Goal: Task Accomplishment & Management: Manage account settings

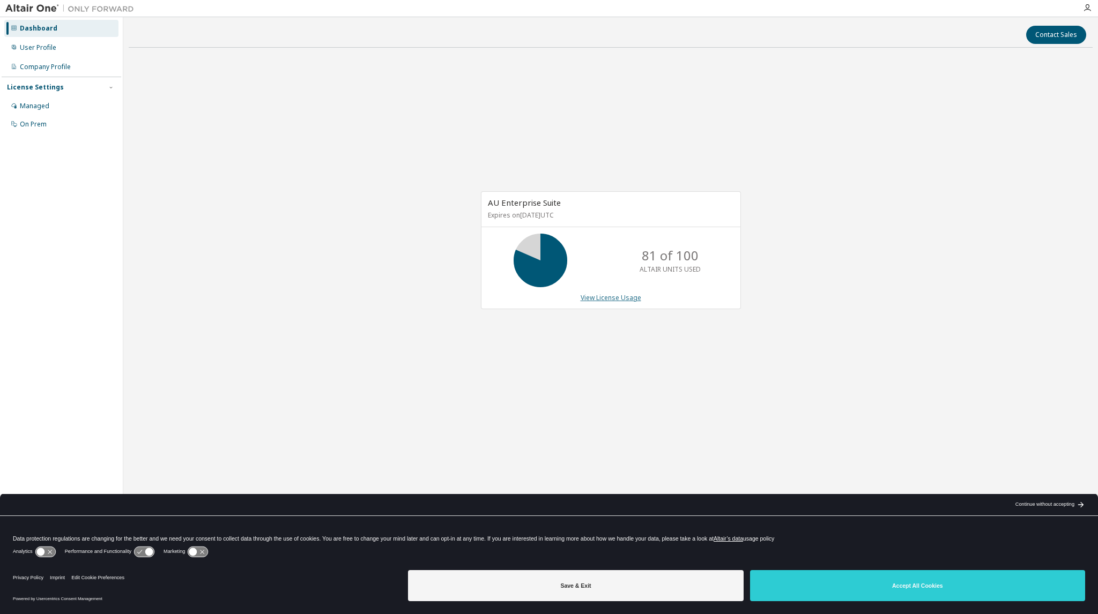
click at [619, 299] on link "View License Usage" at bounding box center [610, 297] width 61 height 9
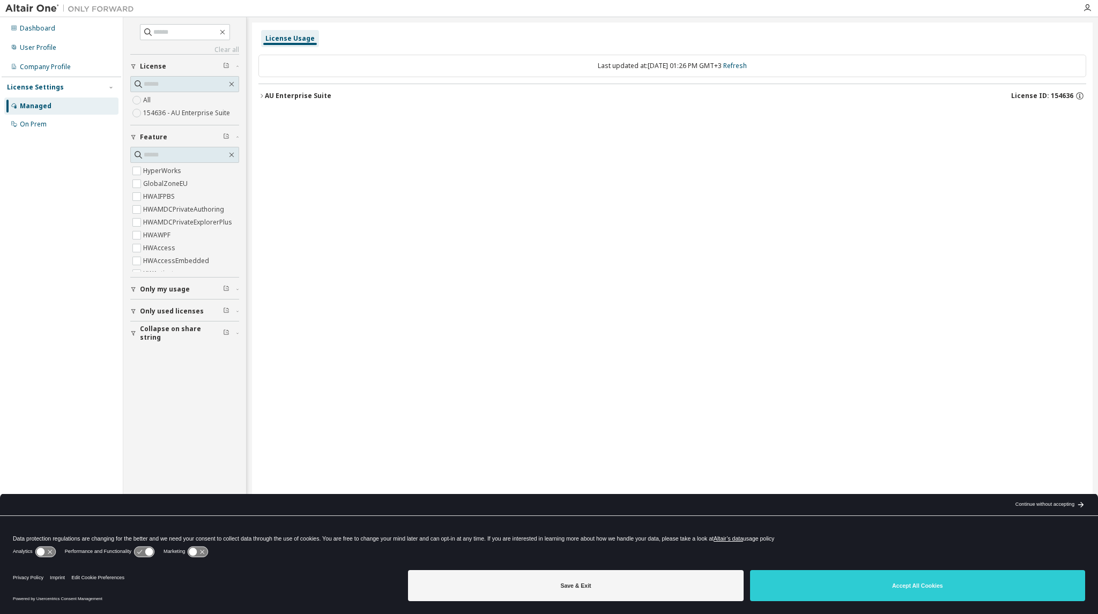
click at [263, 98] on icon "button" at bounding box center [261, 96] width 6 height 6
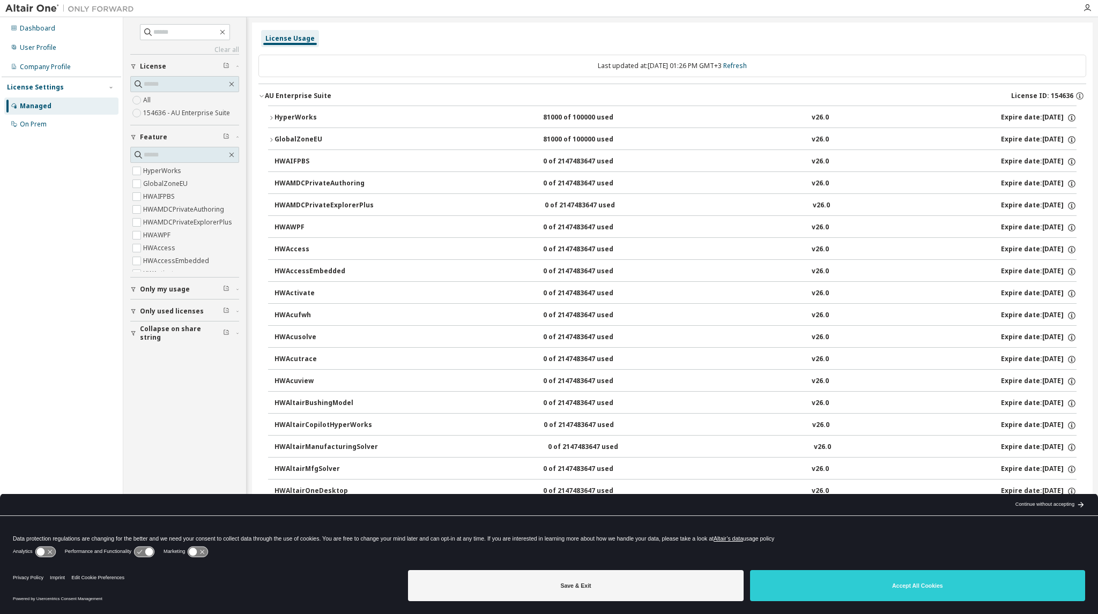
click at [273, 116] on icon "button" at bounding box center [271, 118] width 6 height 6
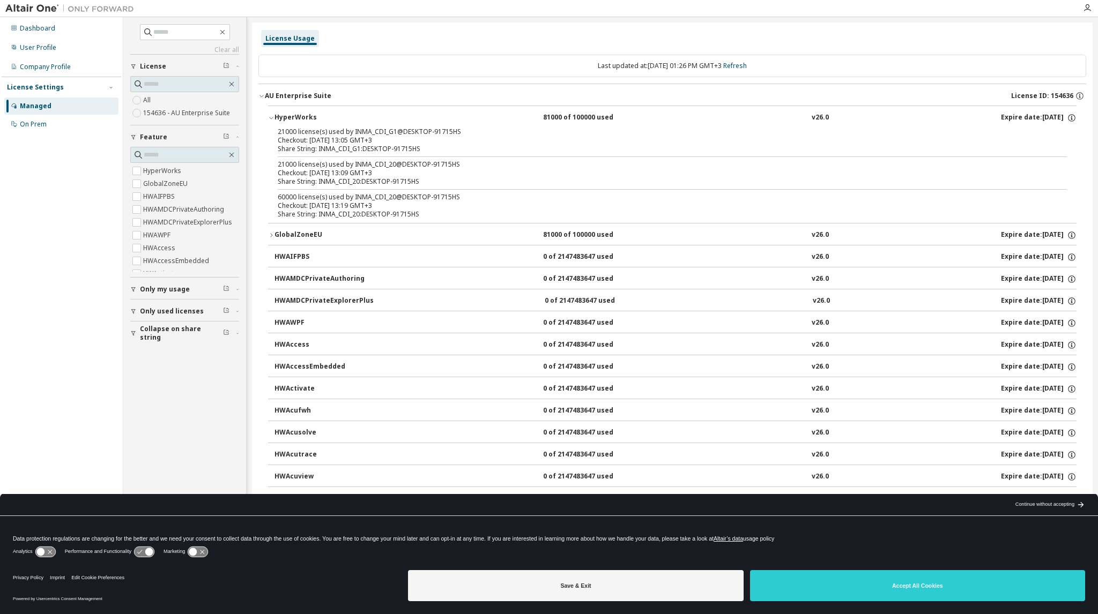
click at [270, 233] on icon "button" at bounding box center [271, 235] width 6 height 6
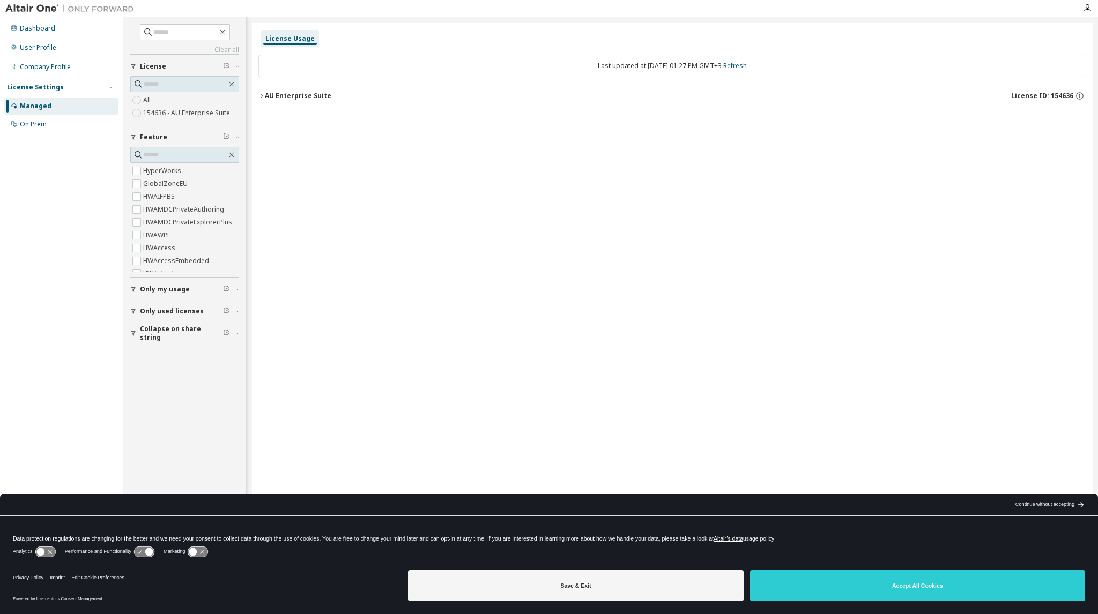
click at [265, 94] on div "AU Enterprise Suite" at bounding box center [298, 96] width 66 height 9
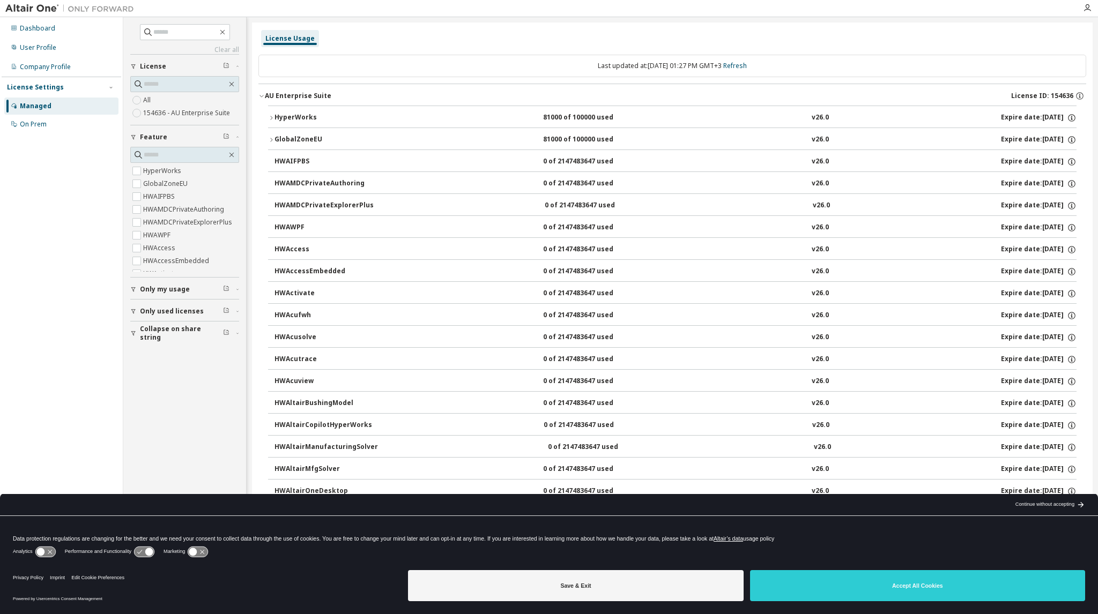
click at [272, 115] on icon "button" at bounding box center [271, 118] width 6 height 6
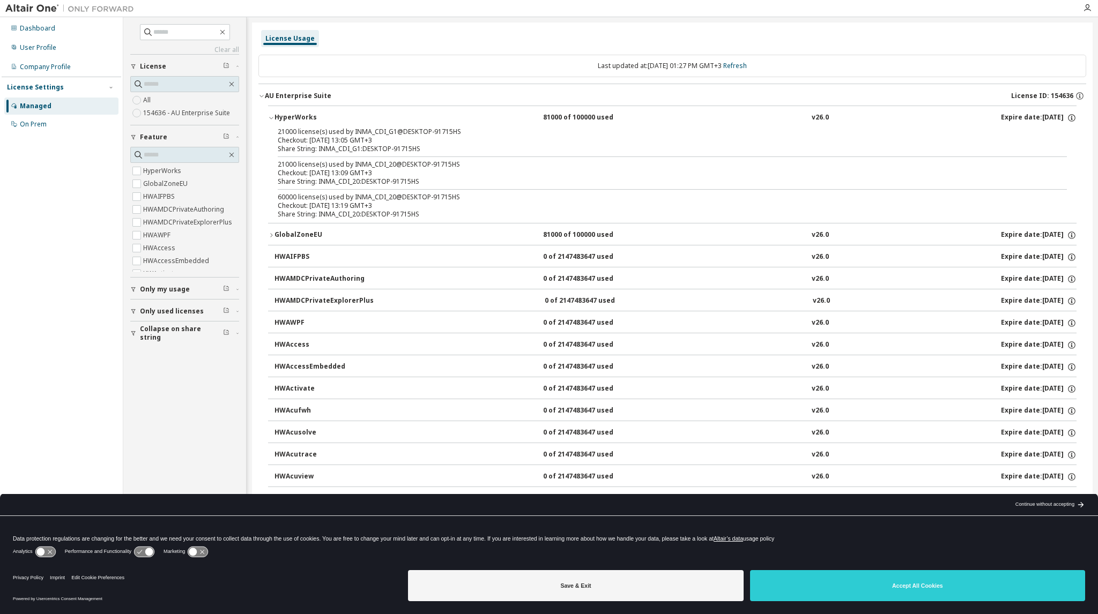
click at [268, 238] on button "GlobalZoneEU 81000 of 100000 used v26.0 Expire date: [DATE]" at bounding box center [672, 236] width 808 height 24
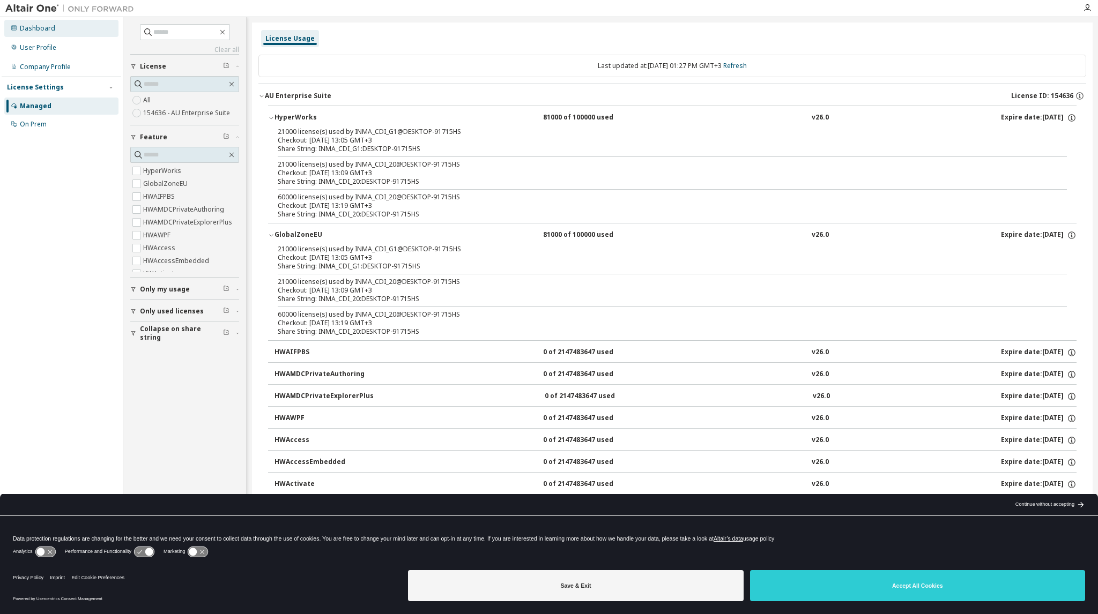
click at [38, 26] on div "Dashboard" at bounding box center [37, 28] width 35 height 9
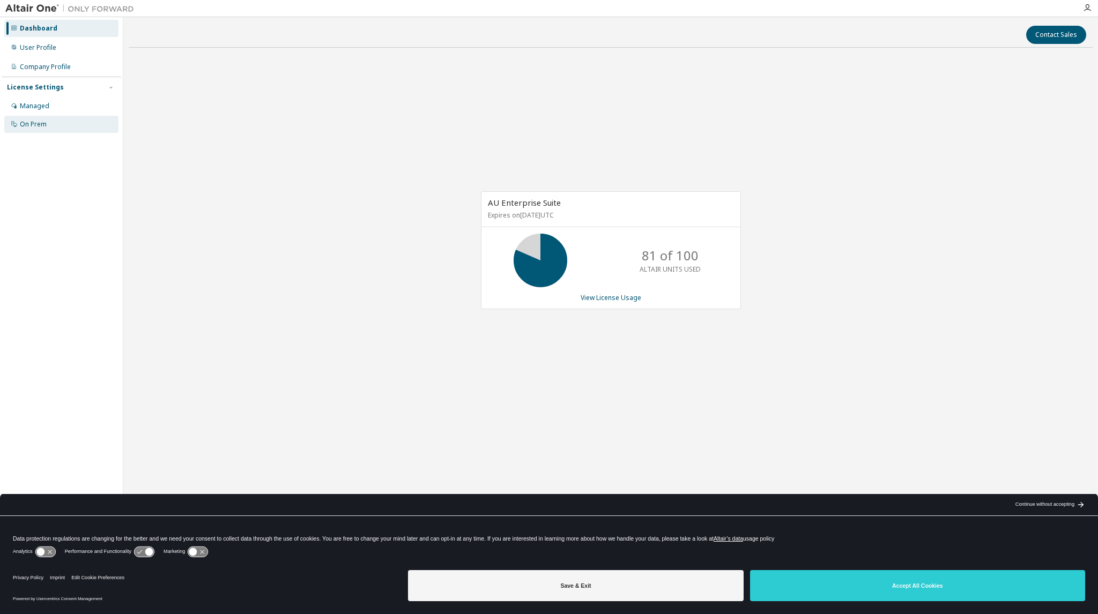
click at [44, 121] on div "On Prem" at bounding box center [33, 124] width 27 height 9
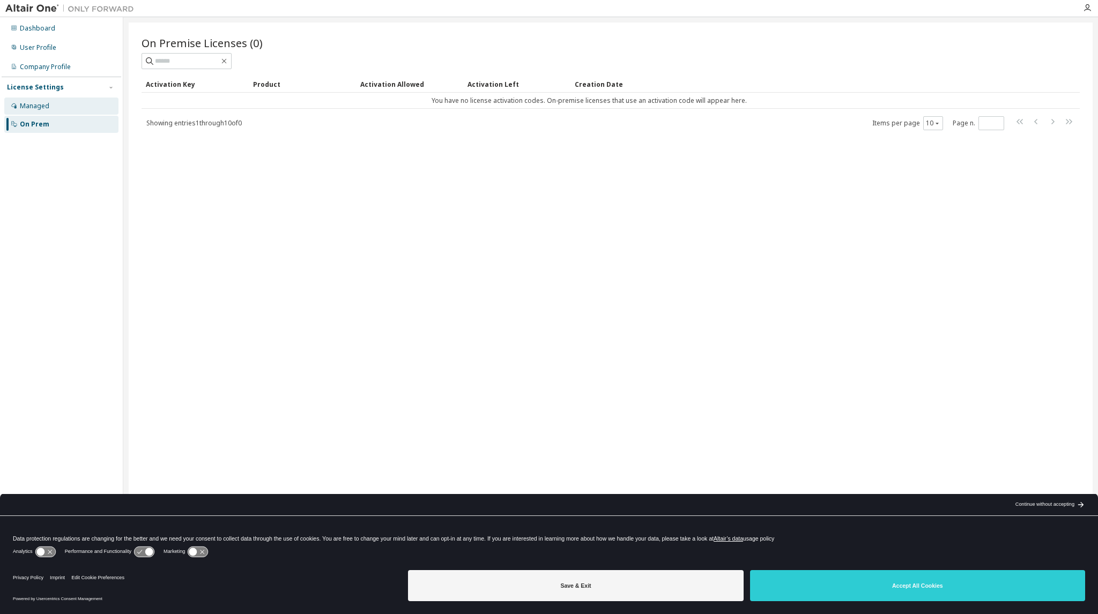
click at [43, 103] on div "Managed" at bounding box center [34, 106] width 29 height 9
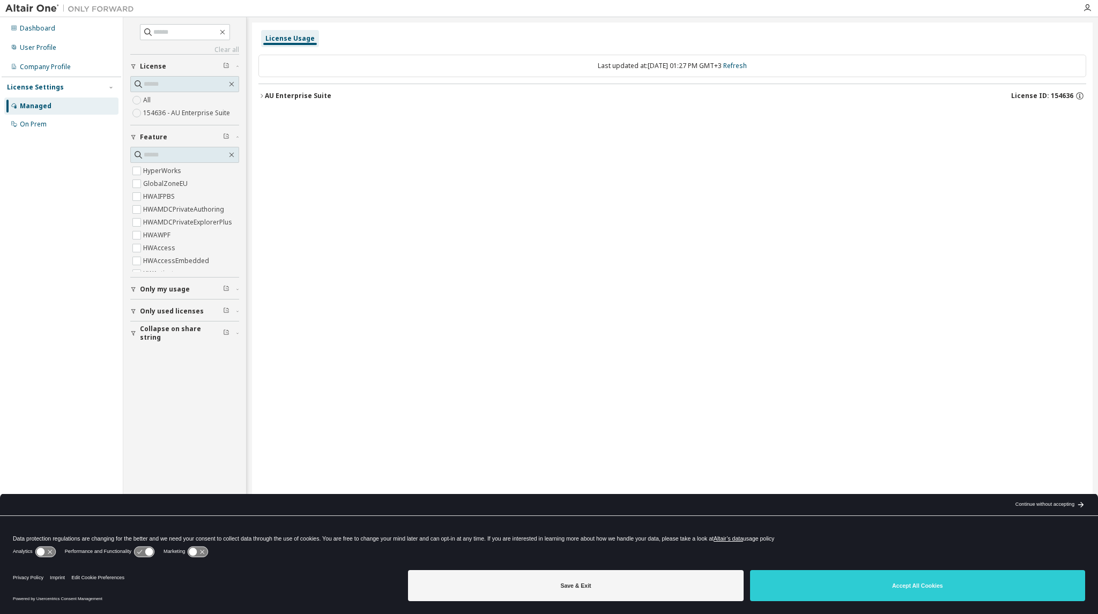
click at [174, 290] on span "Only my usage" at bounding box center [165, 289] width 50 height 9
click at [178, 339] on span "Only used licenses" at bounding box center [172, 342] width 64 height 9
click at [265, 98] on div "AU Enterprise Suite" at bounding box center [298, 96] width 66 height 9
click at [287, 95] on div "AU Enterprise Suite" at bounding box center [298, 96] width 66 height 9
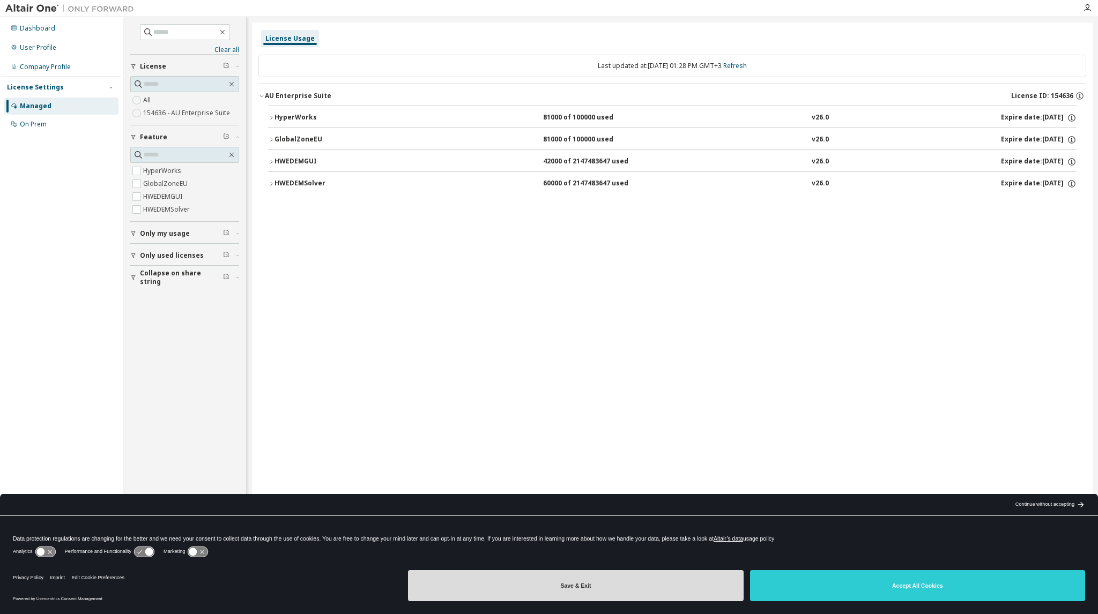
click at [684, 585] on button "Save & Exit" at bounding box center [575, 585] width 335 height 31
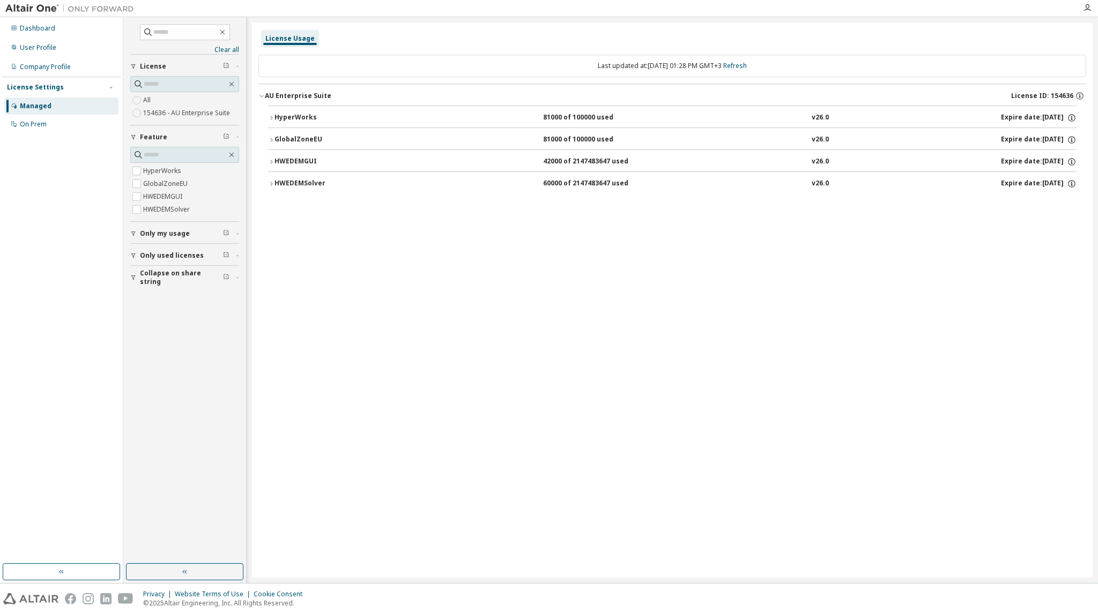
click at [575, 124] on button "HyperWorks 81000 of 100000 used v26.0 Expire date: [DATE]" at bounding box center [672, 118] width 808 height 24
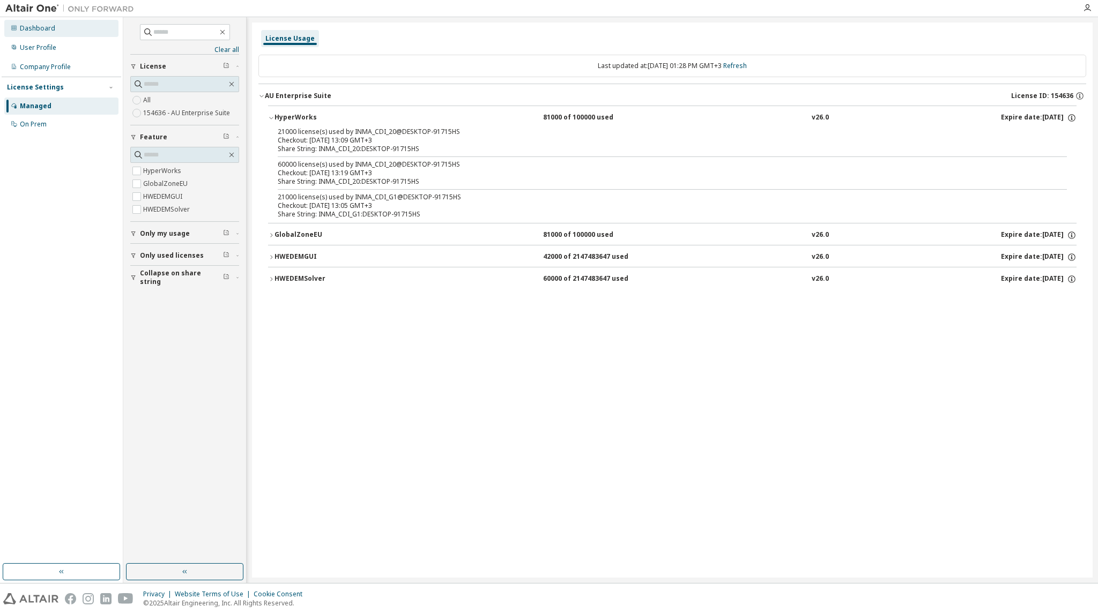
click at [36, 35] on div "Dashboard" at bounding box center [61, 28] width 114 height 17
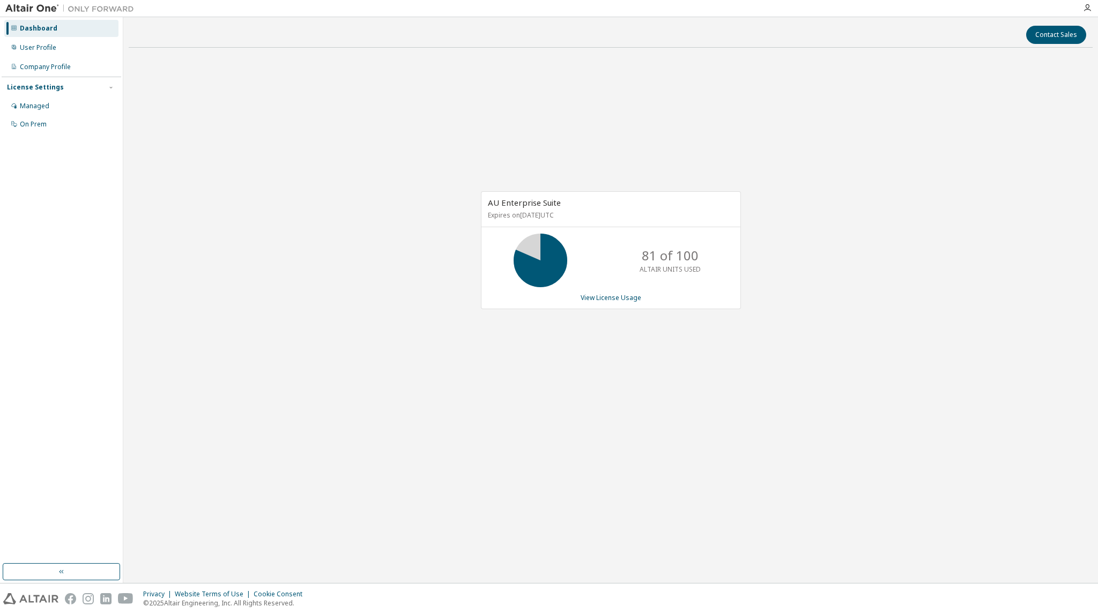
click at [222, 33] on div "Contact Sales" at bounding box center [610, 35] width 951 height 18
click at [33, 48] on div "User Profile" at bounding box center [38, 47] width 36 height 9
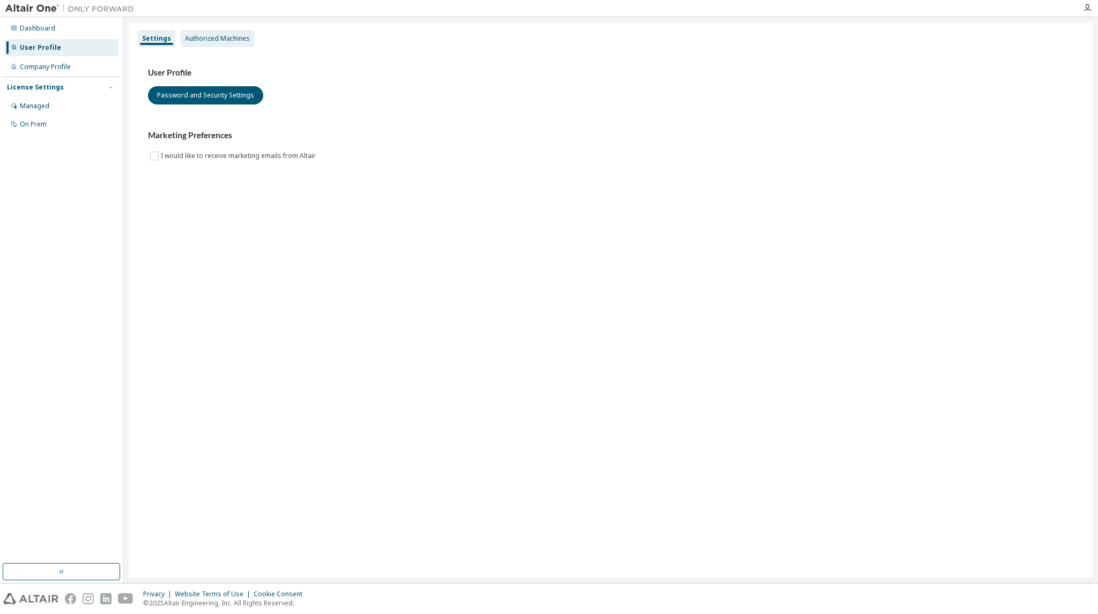
click at [192, 39] on div "Authorized Machines" at bounding box center [217, 38] width 65 height 9
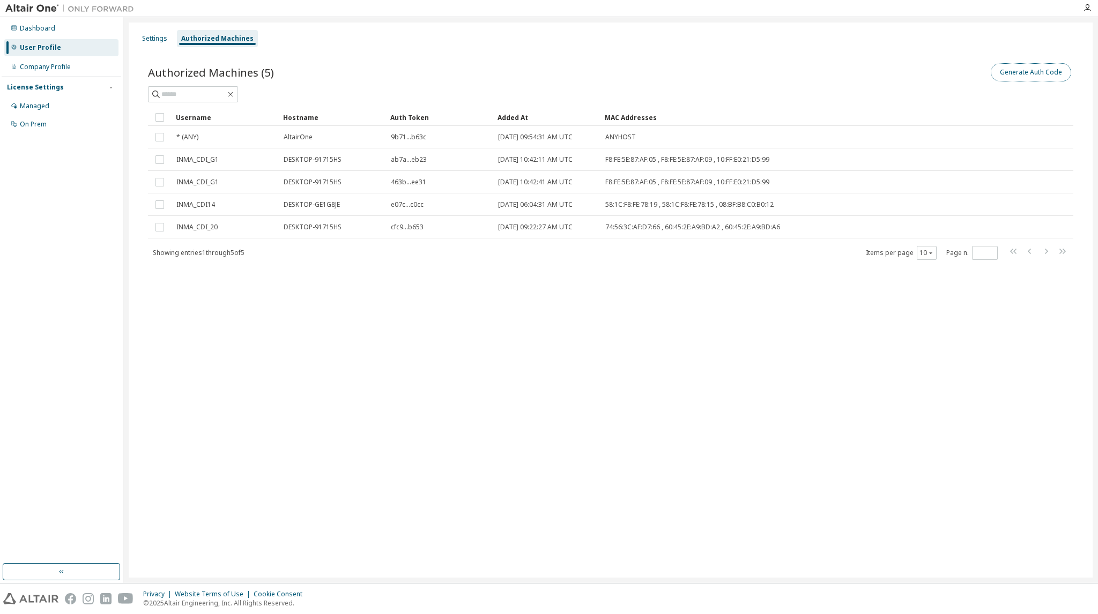
click at [1003, 80] on button "Generate Auth Code" at bounding box center [1030, 72] width 80 height 18
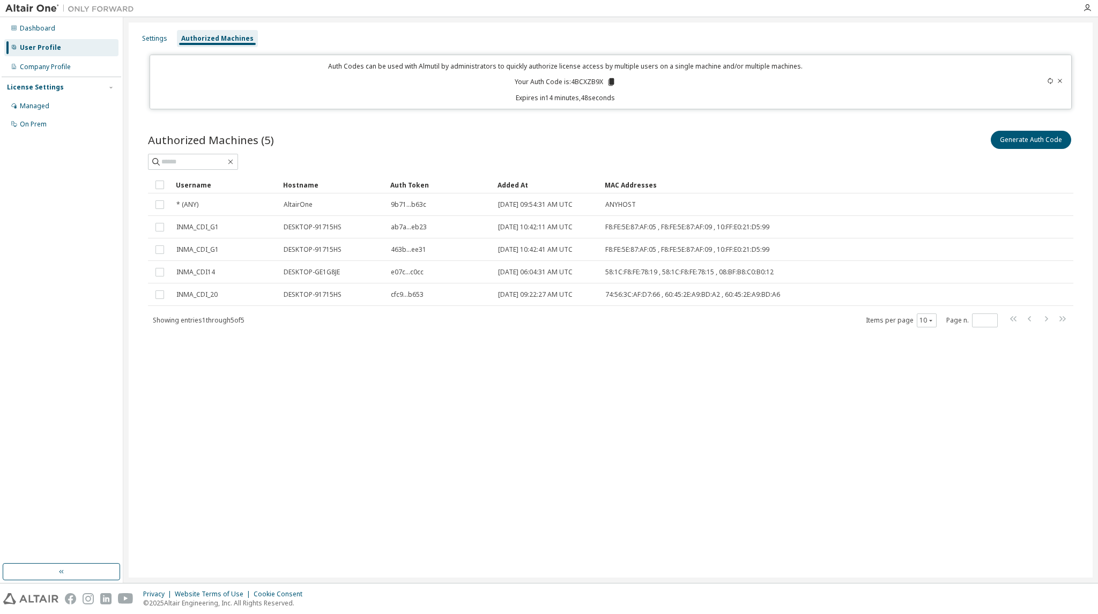
click at [610, 81] on icon at bounding box center [611, 82] width 6 height 8
click at [39, 103] on div "Managed" at bounding box center [34, 106] width 29 height 9
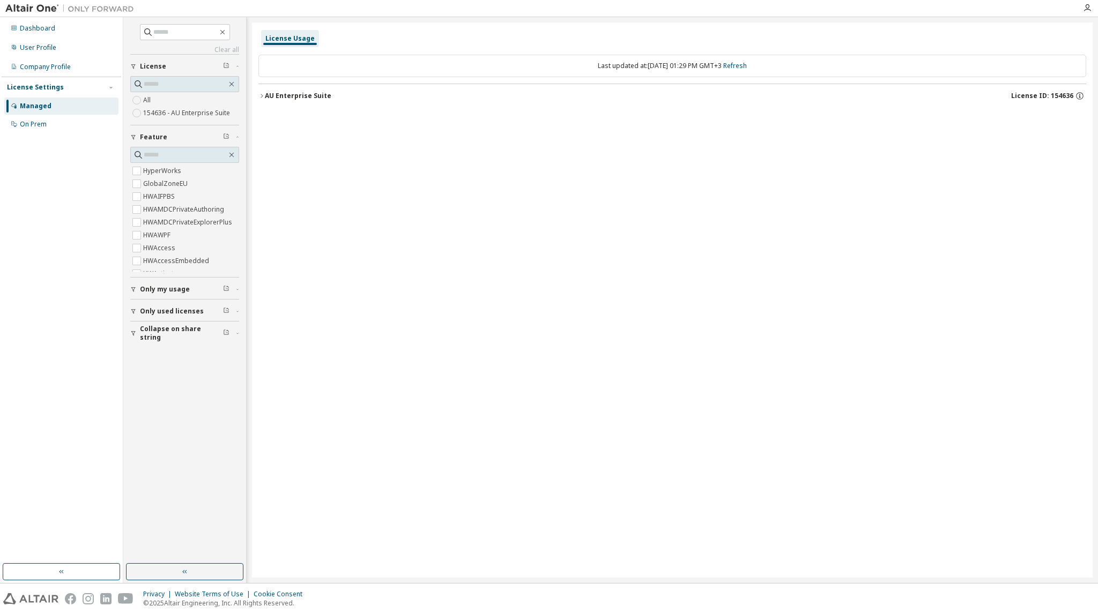
click at [268, 94] on div "AU Enterprise Suite" at bounding box center [298, 96] width 66 height 9
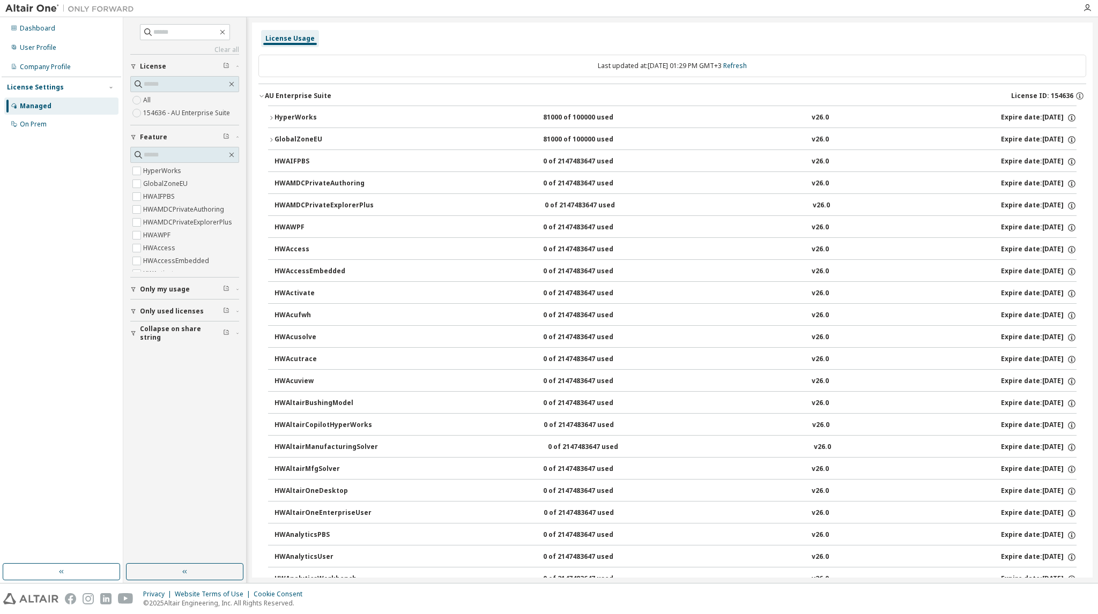
click at [301, 115] on div "HyperWorks" at bounding box center [322, 118] width 96 height 10
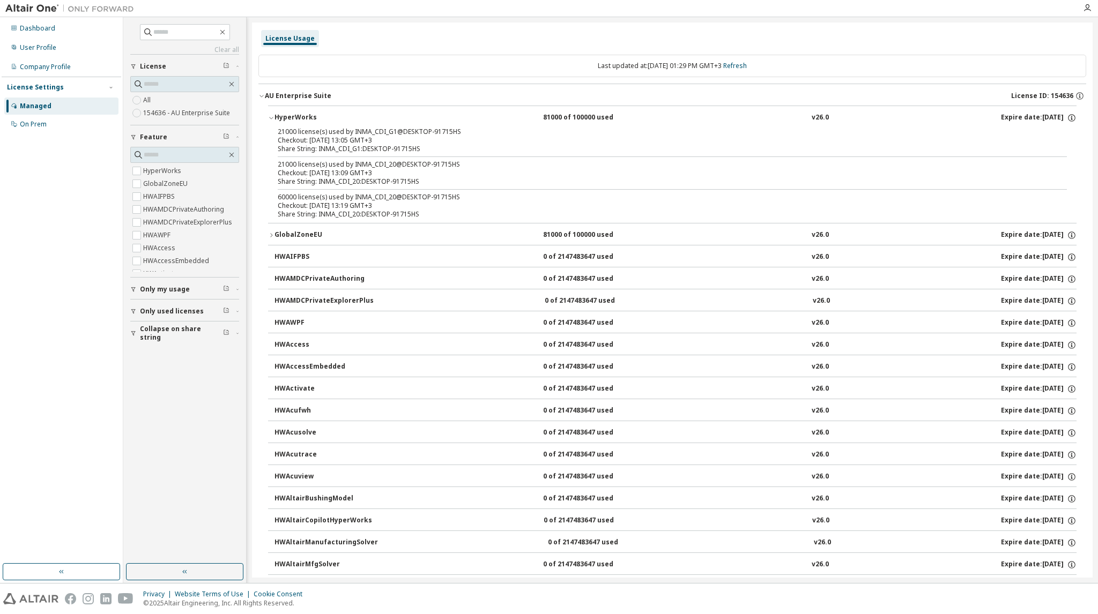
click at [310, 145] on div "Share String: INMA_CDI_G1:DESKTOP-91715HS" at bounding box center [659, 149] width 763 height 9
click at [332, 140] on div "Checkout: [DATE] 13:05 GMT+3" at bounding box center [659, 140] width 763 height 9
click at [320, 138] on div "Checkout: [DATE] 13:05 GMT+3" at bounding box center [659, 140] width 763 height 9
click at [303, 136] on div "Checkout: [DATE] 13:05 GMT+3" at bounding box center [659, 140] width 763 height 9
drag, startPoint x: 303, startPoint y: 136, endPoint x: 343, endPoint y: 178, distance: 58.4
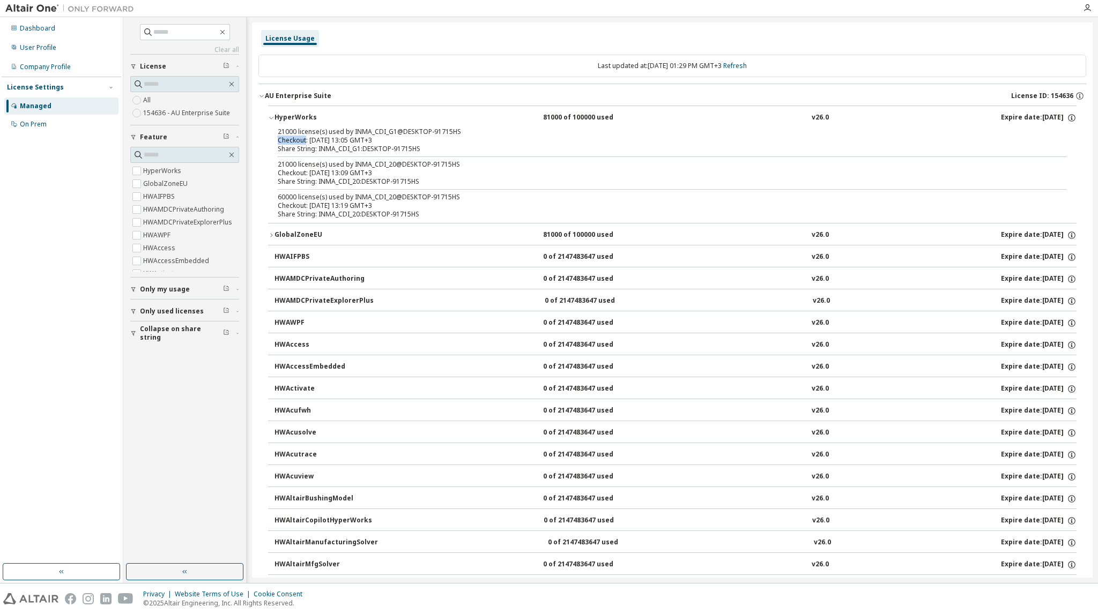
click at [303, 137] on div "Checkout: [DATE] 13:05 GMT+3" at bounding box center [659, 140] width 763 height 9
click at [53, 53] on div "User Profile" at bounding box center [61, 47] width 114 height 17
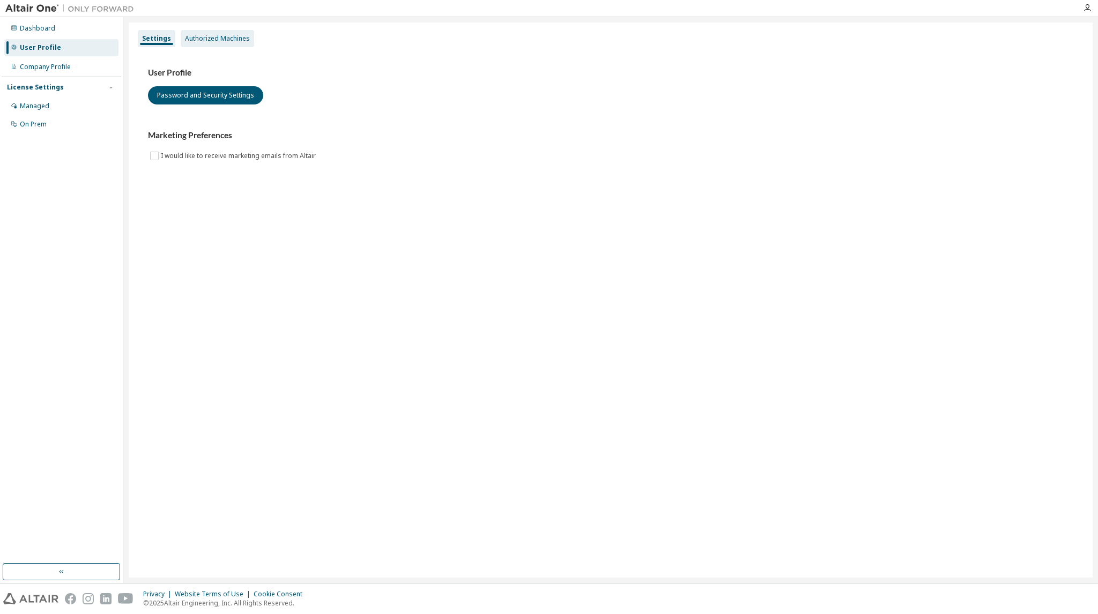
click at [181, 41] on div "Authorized Machines" at bounding box center [217, 38] width 73 height 17
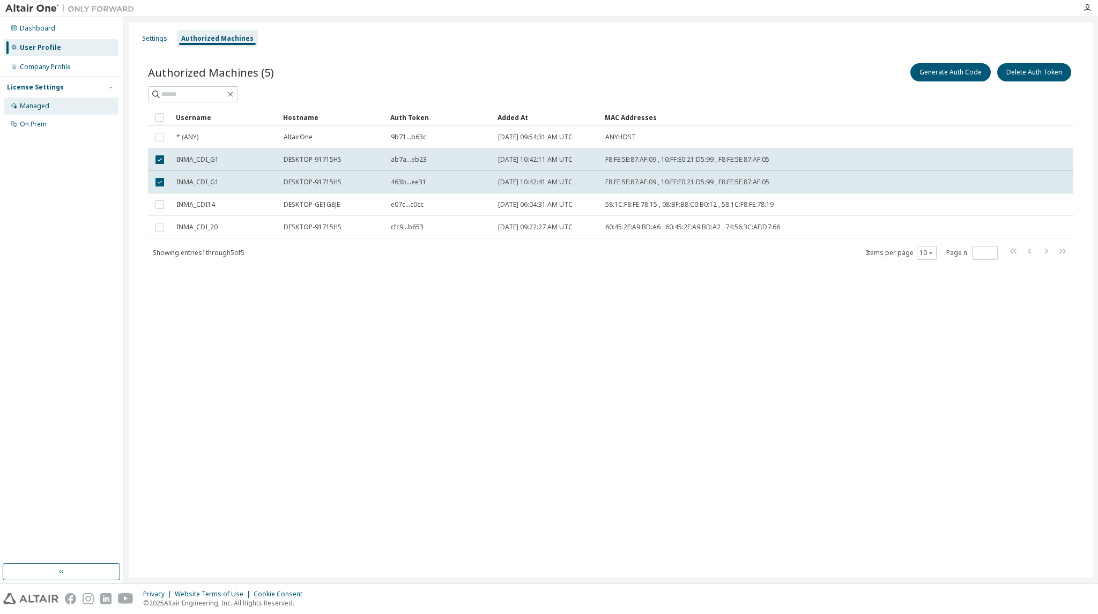
click at [61, 109] on div "Managed" at bounding box center [61, 106] width 114 height 17
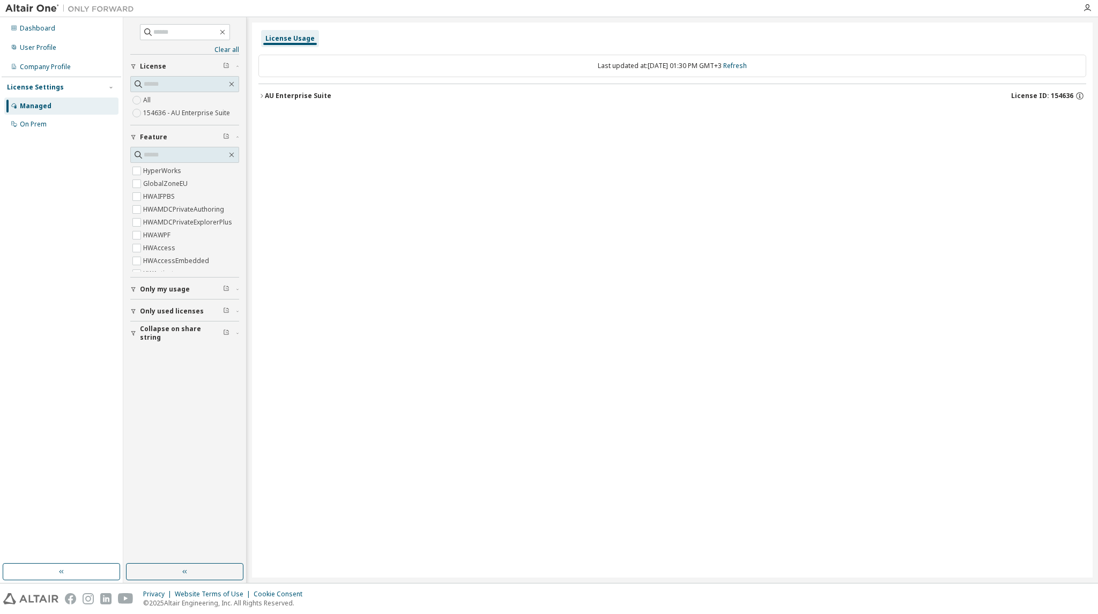
click at [262, 95] on icon "button" at bounding box center [261, 96] width 6 height 6
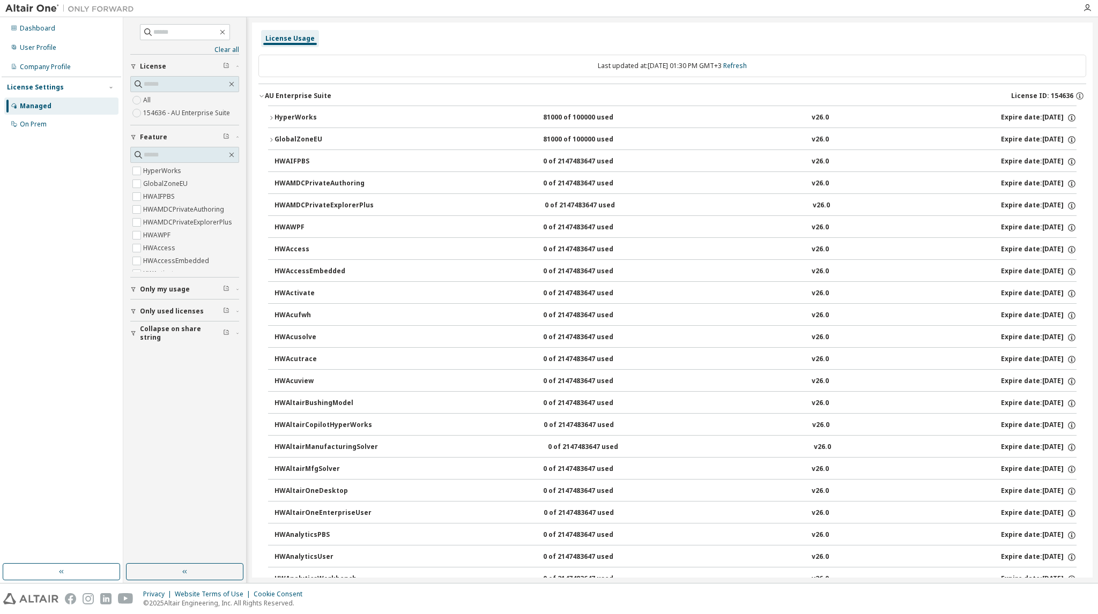
click at [283, 115] on div "HyperWorks" at bounding box center [322, 118] width 96 height 10
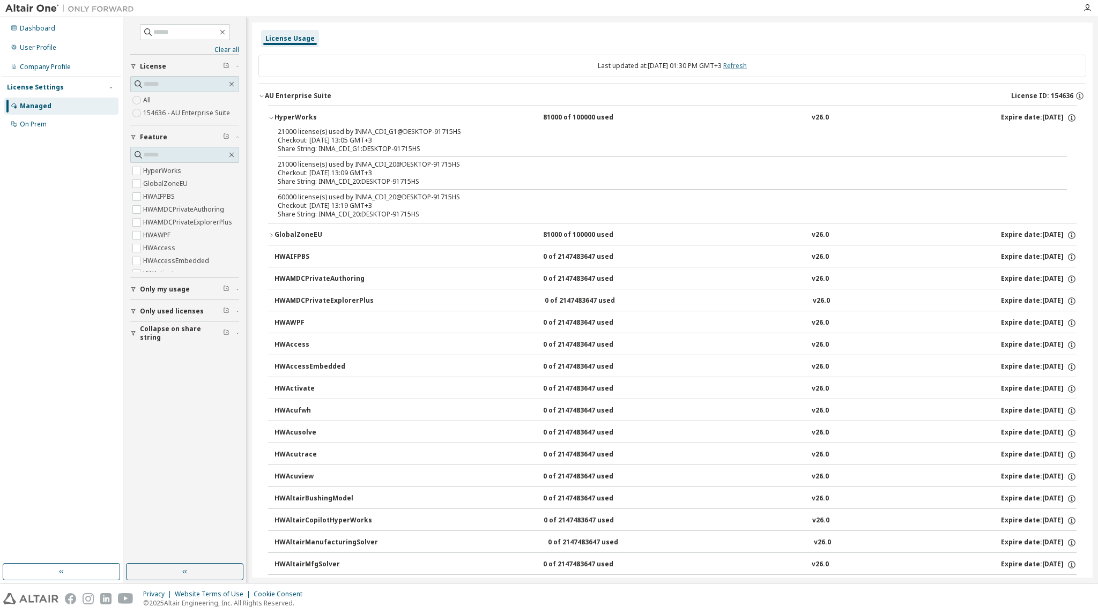
click at [743, 68] on link "Refresh" at bounding box center [735, 65] width 24 height 9
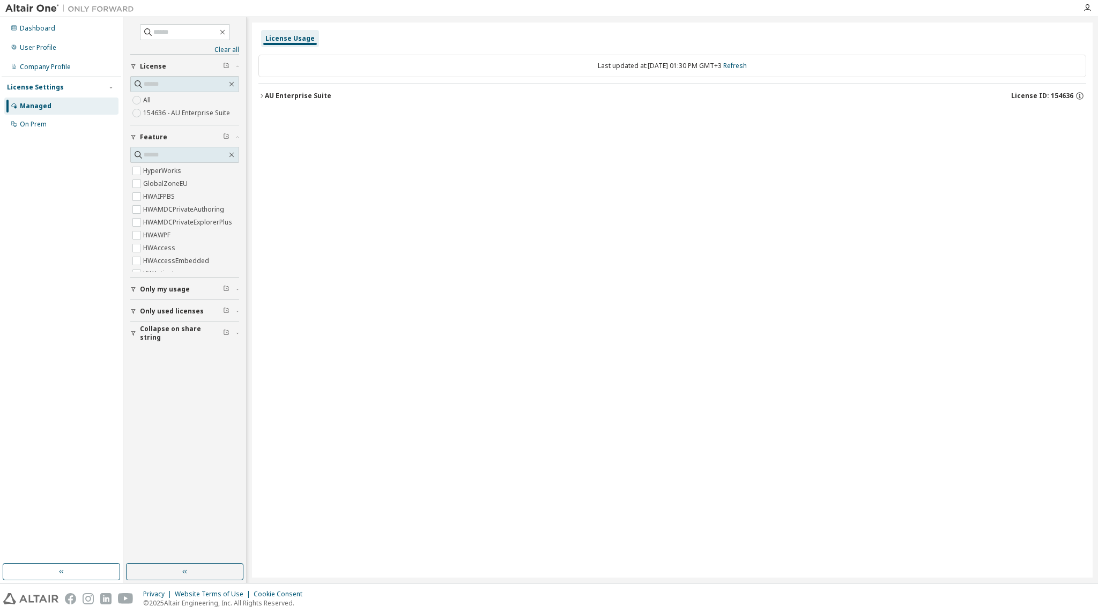
click at [262, 96] on icon "button" at bounding box center [261, 96] width 2 height 4
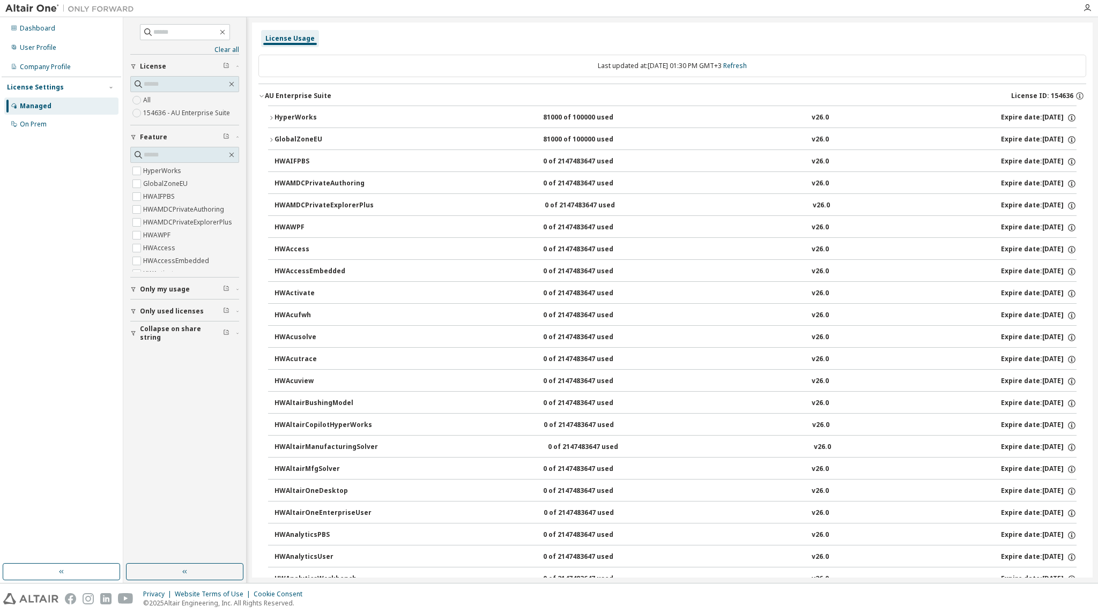
click at [274, 121] on div "HyperWorks" at bounding box center [322, 118] width 96 height 10
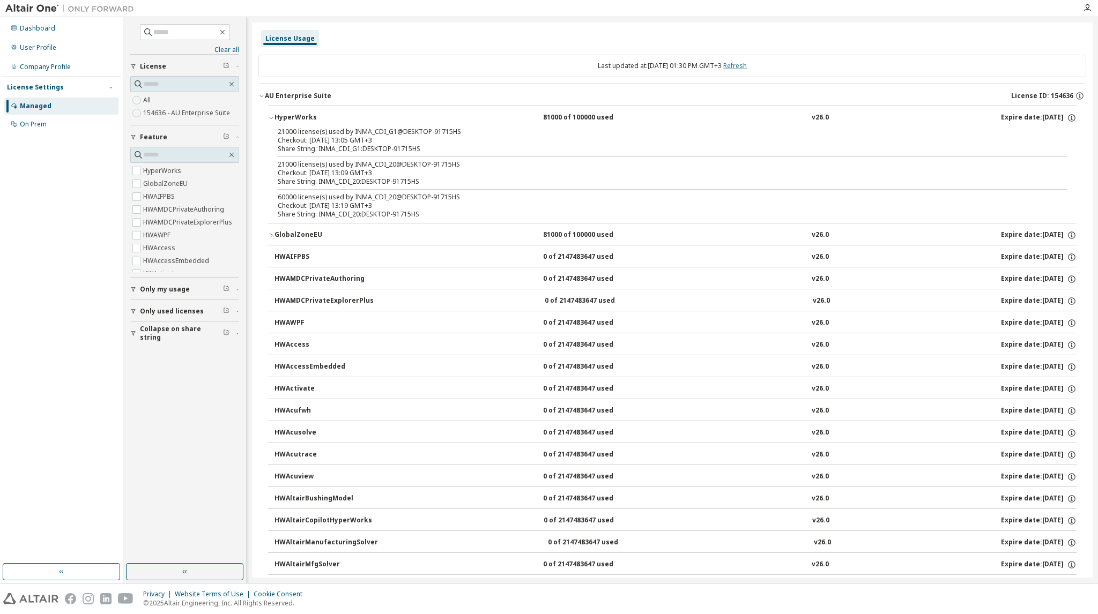
click at [738, 65] on link "Refresh" at bounding box center [735, 65] width 24 height 9
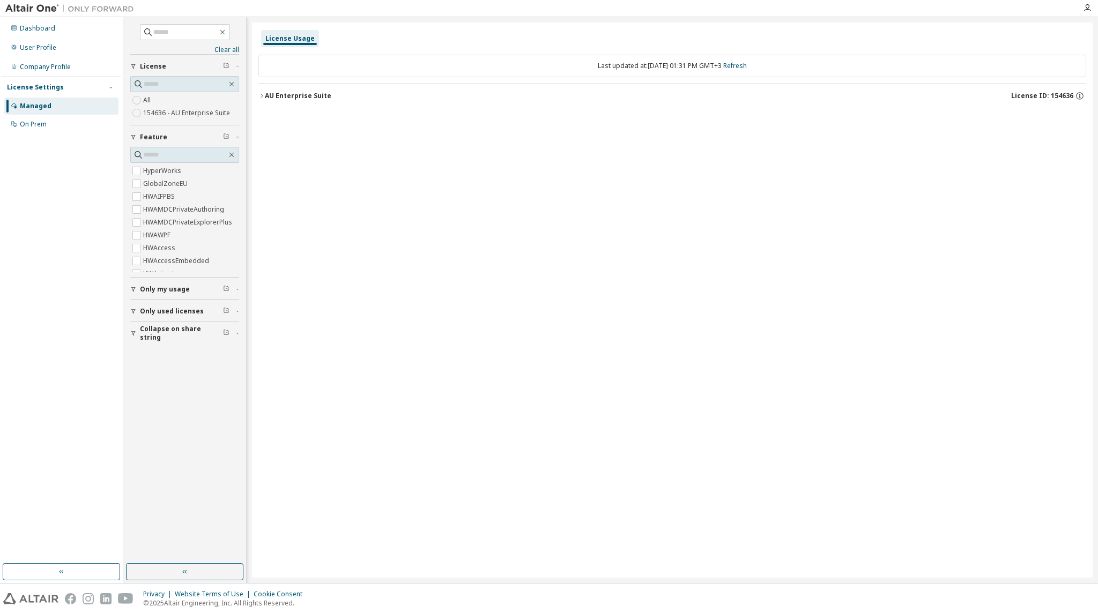
click at [259, 97] on icon "button" at bounding box center [261, 96] width 6 height 6
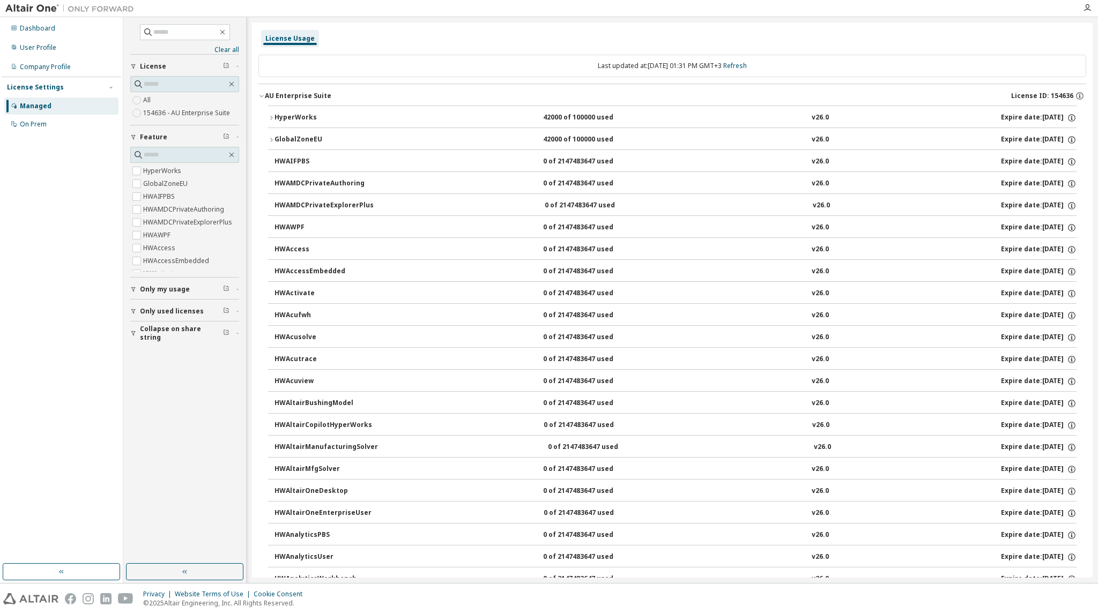
drag, startPoint x: 259, startPoint y: 97, endPoint x: 516, endPoint y: 103, distance: 256.3
click at [517, 104] on button "AU Enterprise Suite License ID: 154636" at bounding box center [672, 96] width 828 height 24
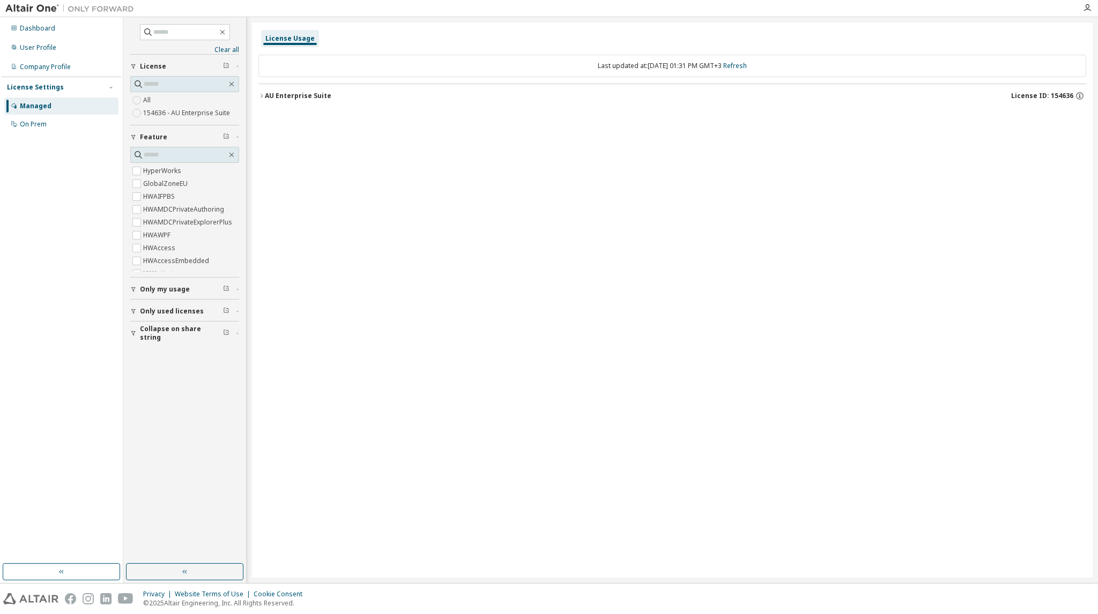
click at [260, 94] on icon "button" at bounding box center [261, 96] width 6 height 6
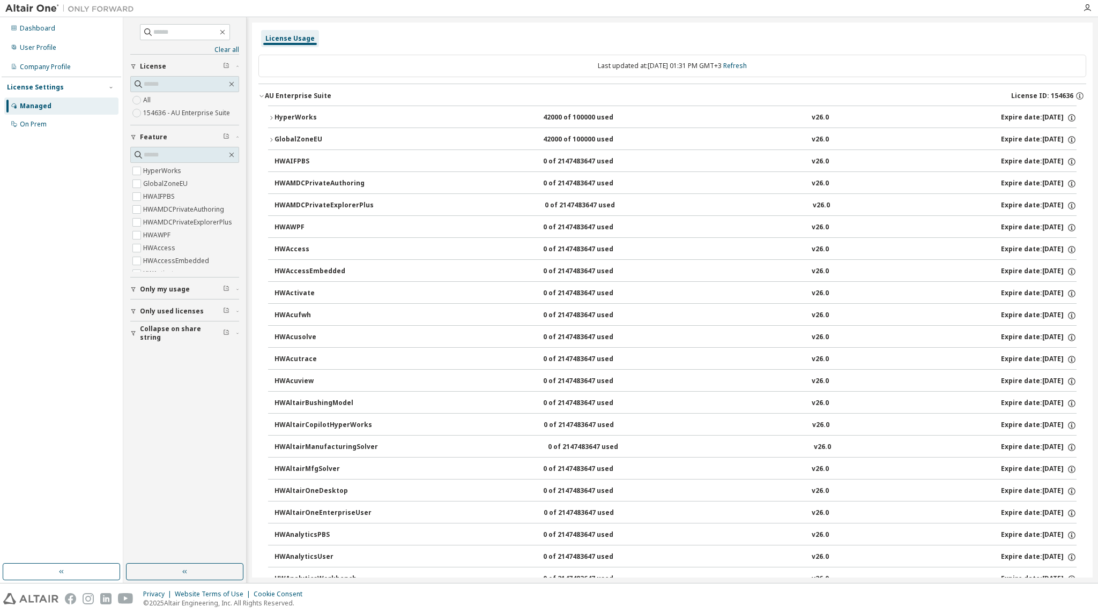
click at [271, 115] on icon "button" at bounding box center [271, 118] width 6 height 6
